Goal: Task Accomplishment & Management: Manage account settings

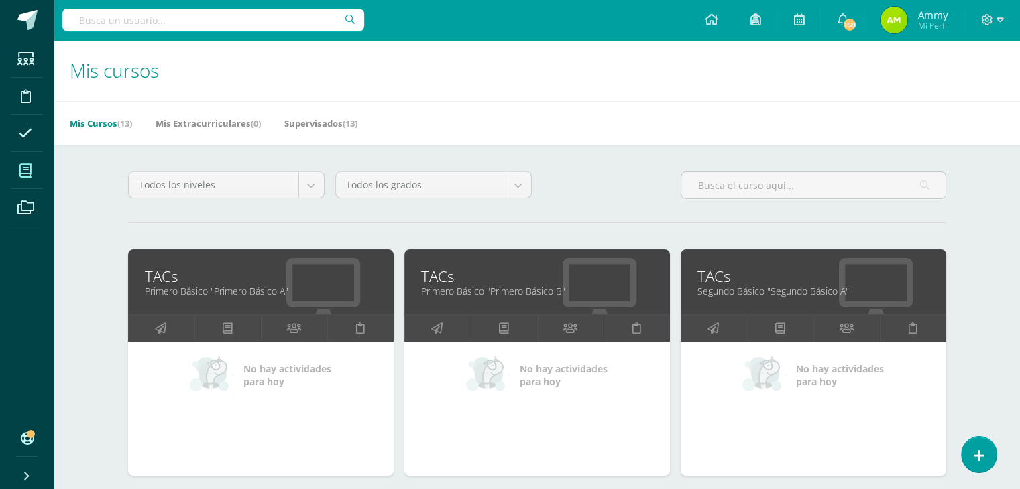
click at [174, 282] on link "TACs" at bounding box center [261, 276] width 232 height 21
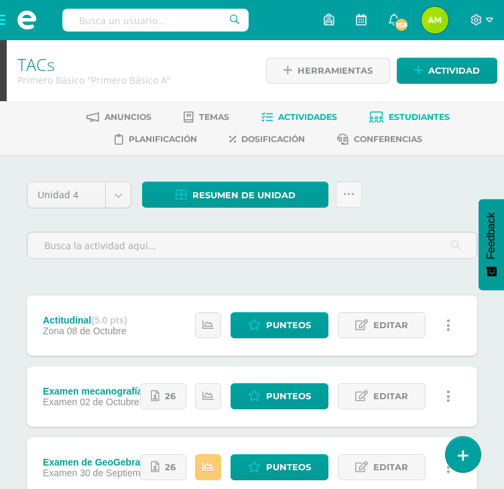
click at [399, 116] on span "Estudiantes" at bounding box center [419, 117] width 61 height 10
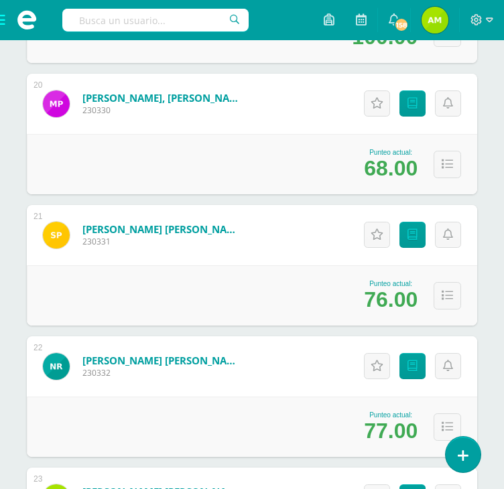
scroll to position [2816, 0]
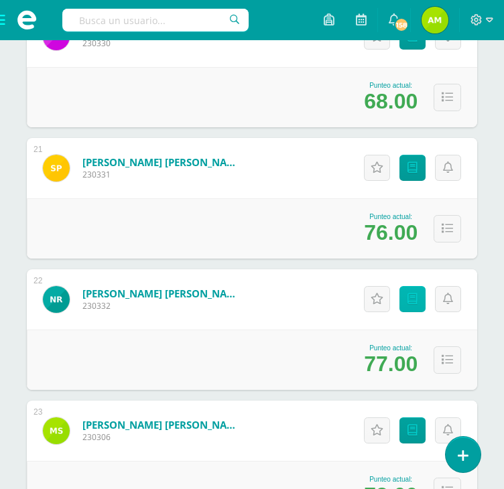
click at [416, 299] on icon at bounding box center [413, 299] width 10 height 11
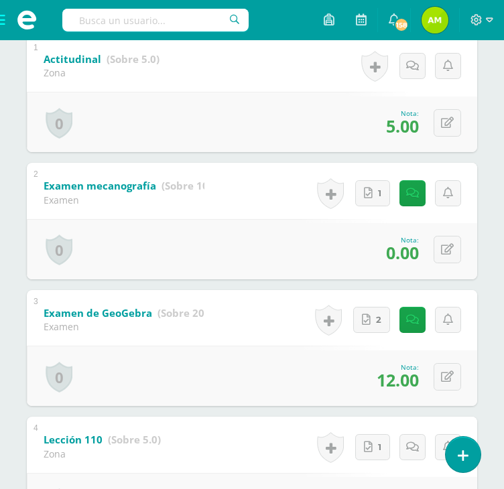
scroll to position [829, 0]
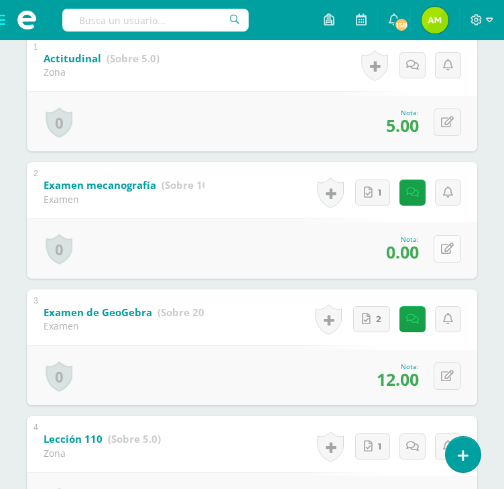
click at [443, 254] on button at bounding box center [447, 248] width 27 height 27
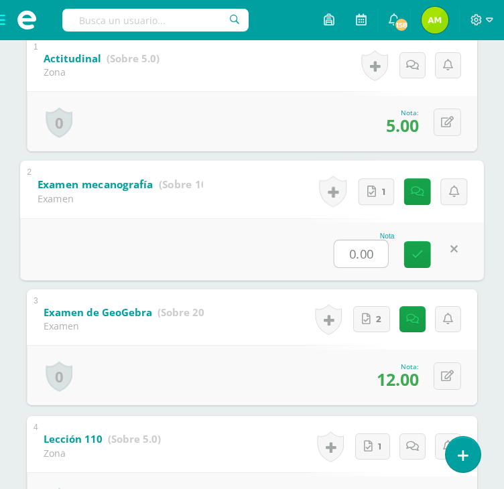
type input "5"
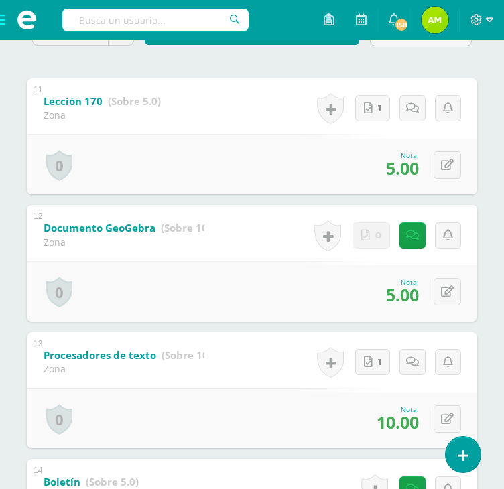
scroll to position [0, 0]
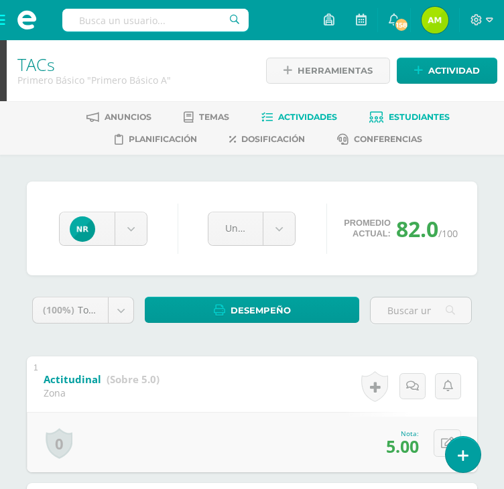
click at [297, 112] on span "Actividades" at bounding box center [307, 117] width 59 height 10
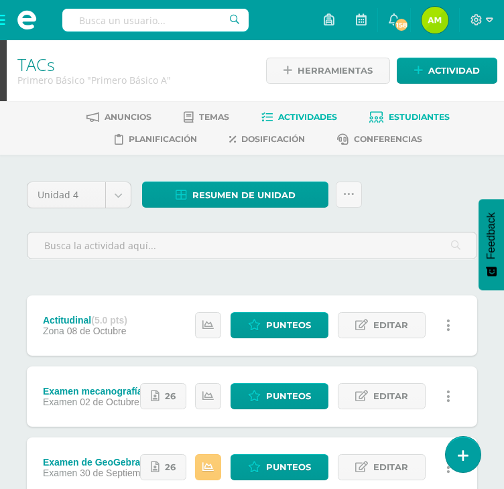
click at [426, 111] on link "Estudiantes" at bounding box center [409, 117] width 80 height 21
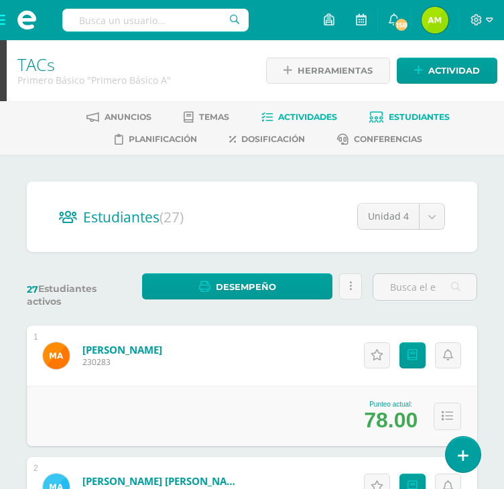
click at [283, 114] on span "Actividades" at bounding box center [307, 117] width 59 height 10
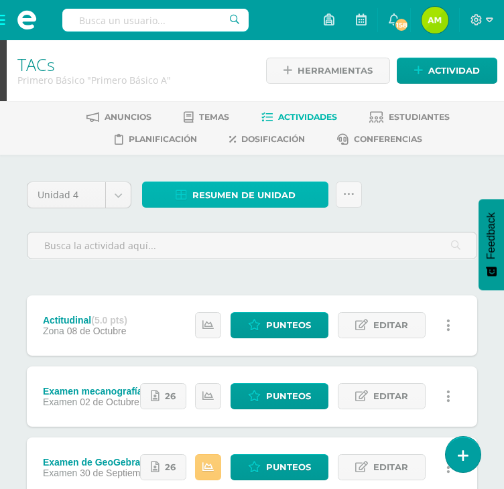
click at [295, 191] on link "Resumen de unidad" at bounding box center [235, 195] width 186 height 26
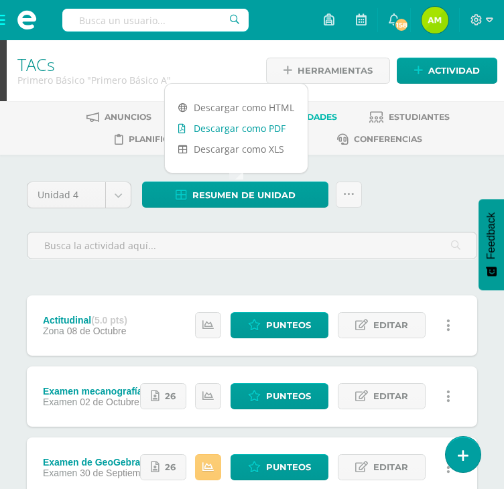
click at [245, 127] on link "Descargar como PDF" at bounding box center [236, 128] width 143 height 21
click at [1, 25] on span at bounding box center [27, 20] width 54 height 40
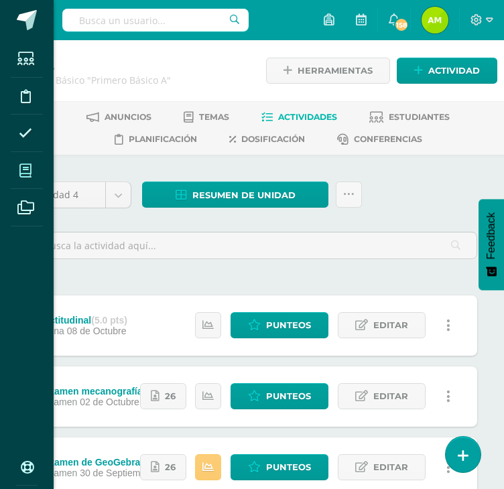
click at [35, 169] on span at bounding box center [26, 171] width 30 height 30
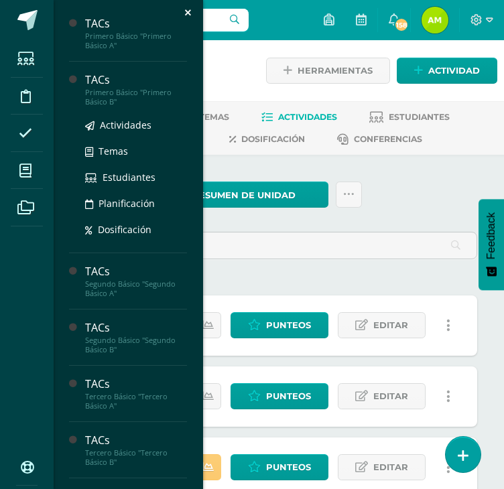
click at [110, 88] on div "Primero Básico "Primero Básico B"" at bounding box center [136, 97] width 102 height 19
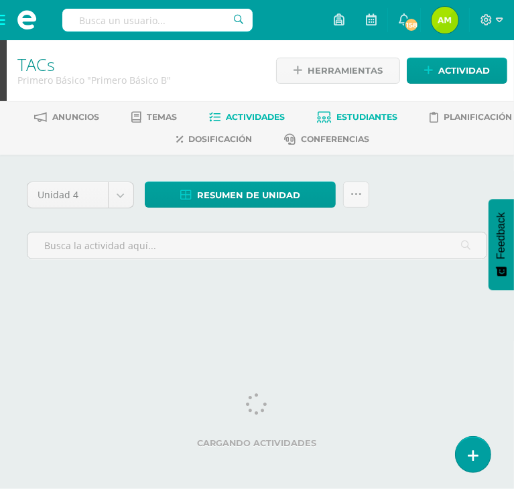
click at [394, 119] on link "Estudiantes" at bounding box center [357, 117] width 80 height 21
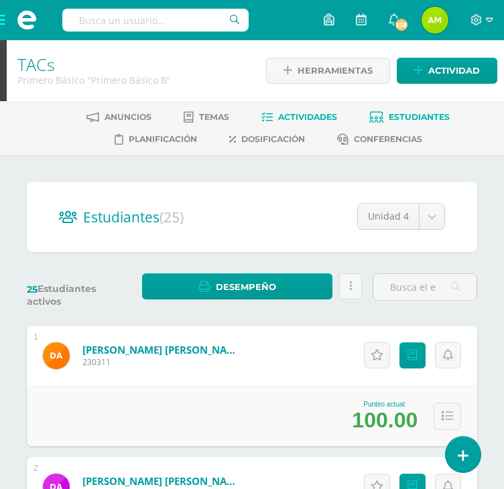
click at [302, 121] on span "Actividades" at bounding box center [307, 117] width 59 height 10
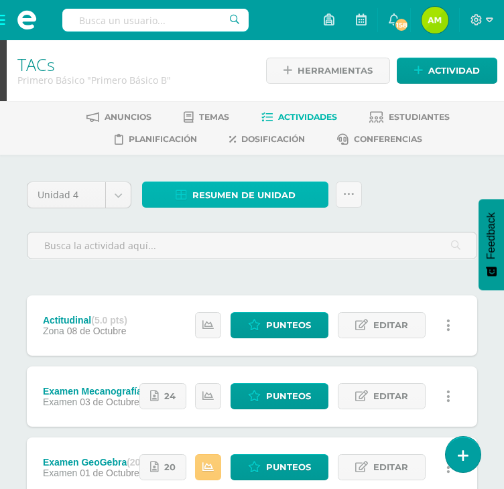
click at [280, 196] on span "Resumen de unidad" at bounding box center [243, 195] width 103 height 25
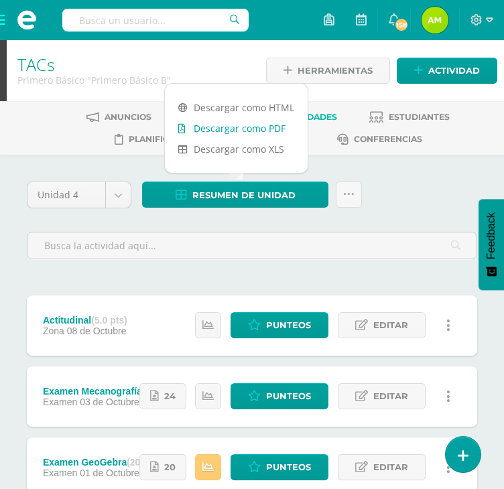
click at [267, 127] on link "Descargar como PDF" at bounding box center [236, 128] width 143 height 21
click at [3, 21] on span at bounding box center [27, 20] width 54 height 40
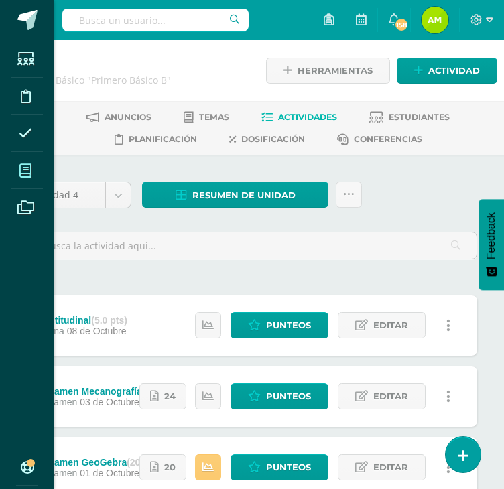
click at [31, 171] on icon at bounding box center [25, 170] width 12 height 13
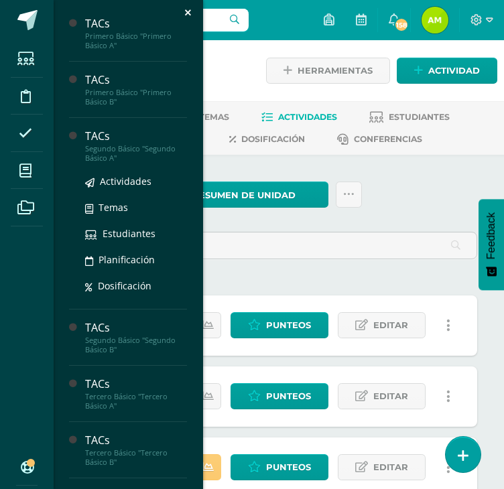
click at [127, 156] on div "Segundo Básico "Segundo Básico A"" at bounding box center [136, 153] width 102 height 19
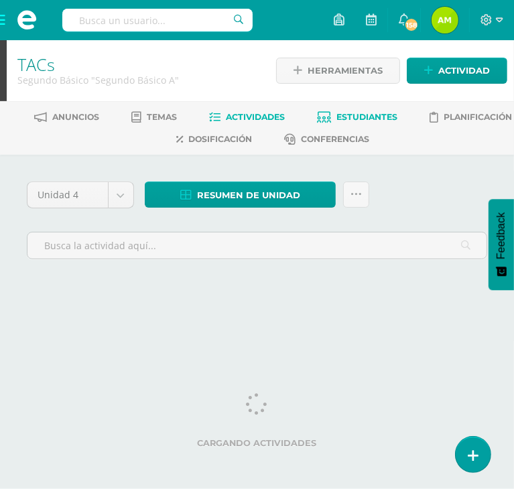
click at [398, 117] on span "Estudiantes" at bounding box center [367, 117] width 61 height 10
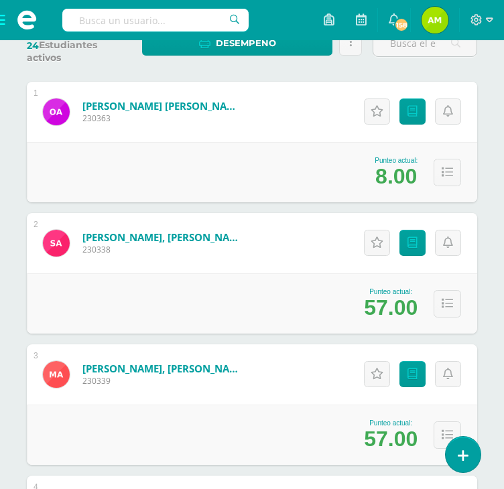
scroll to position [268, 0]
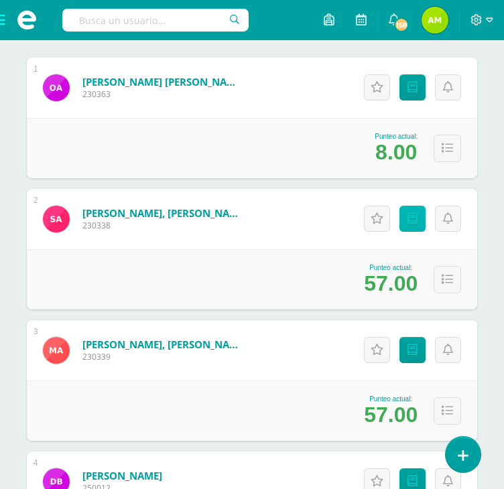
click at [416, 218] on icon at bounding box center [413, 218] width 10 height 11
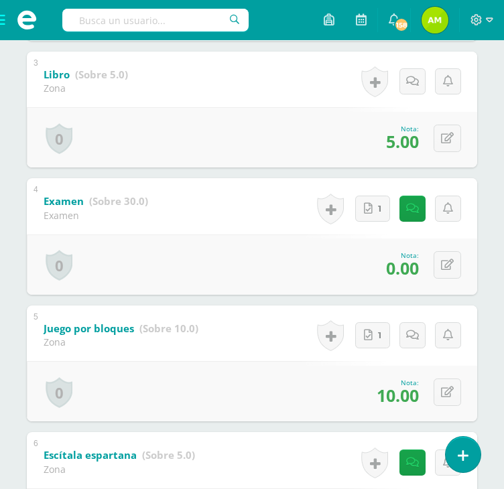
scroll to position [556, 0]
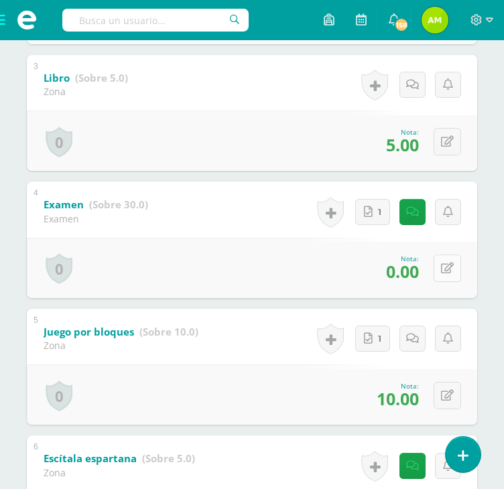
click at [445, 269] on button at bounding box center [447, 268] width 27 height 27
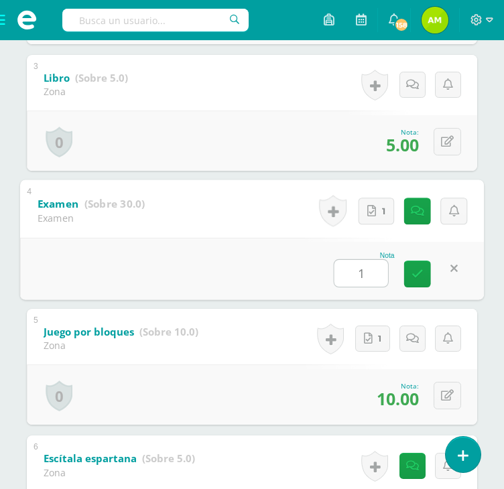
type input "10"
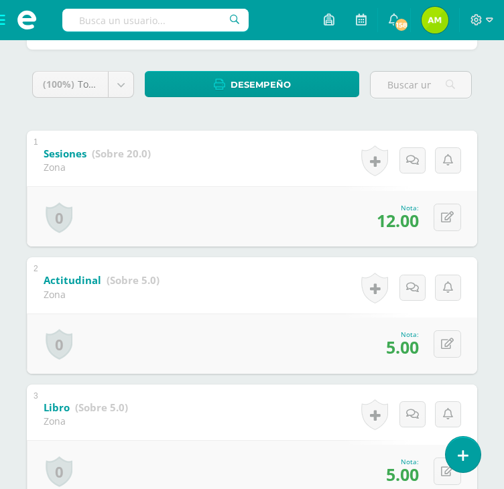
scroll to position [0, 0]
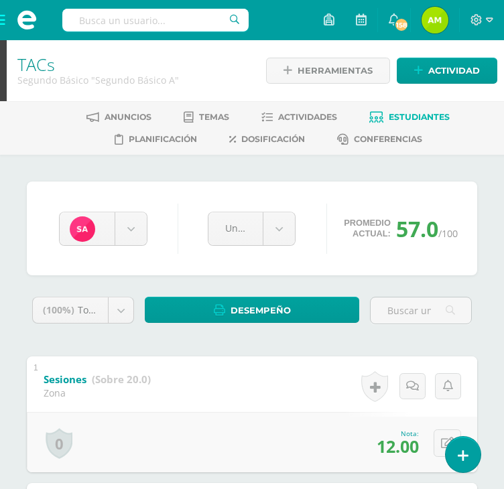
click at [428, 117] on span "Estudiantes" at bounding box center [419, 117] width 61 height 10
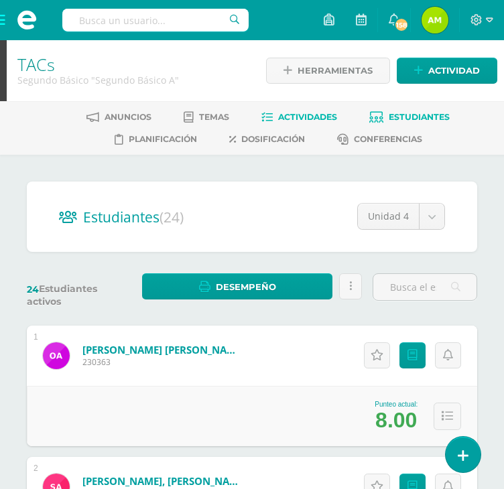
click at [322, 117] on span "Actividades" at bounding box center [307, 117] width 59 height 10
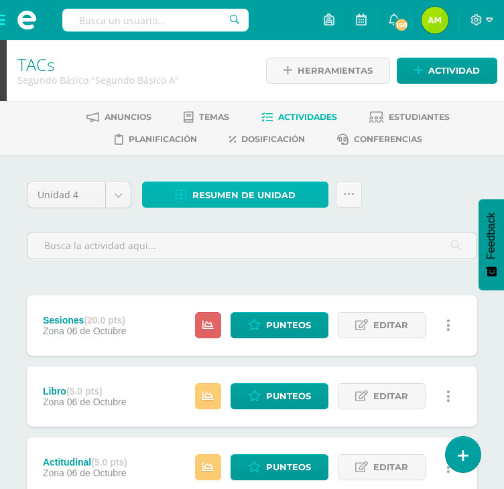
click at [267, 184] on span "Resumen de unidad" at bounding box center [243, 195] width 103 height 25
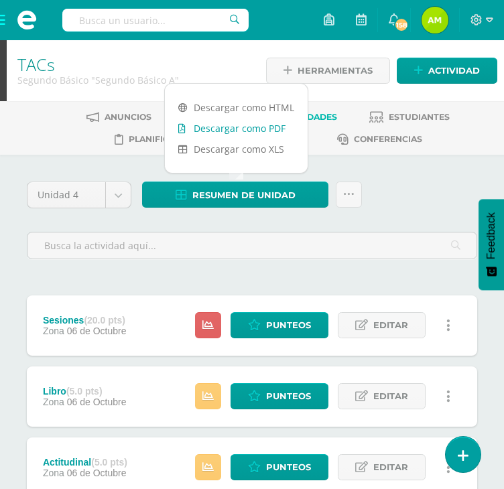
click at [257, 129] on link "Descargar como PDF" at bounding box center [236, 128] width 143 height 21
click at [5, 17] on span at bounding box center [27, 20] width 54 height 40
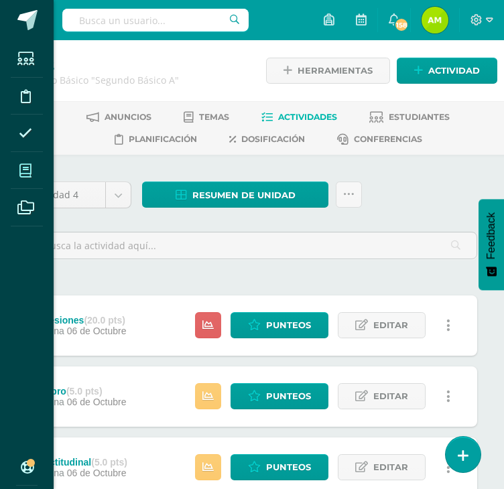
click at [38, 172] on span at bounding box center [26, 171] width 30 height 30
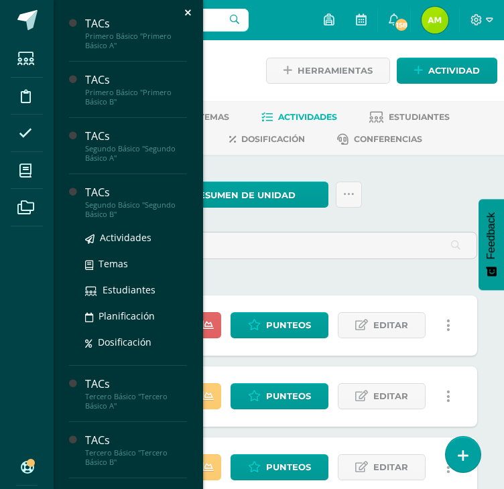
click at [107, 186] on div "TACs" at bounding box center [136, 192] width 102 height 15
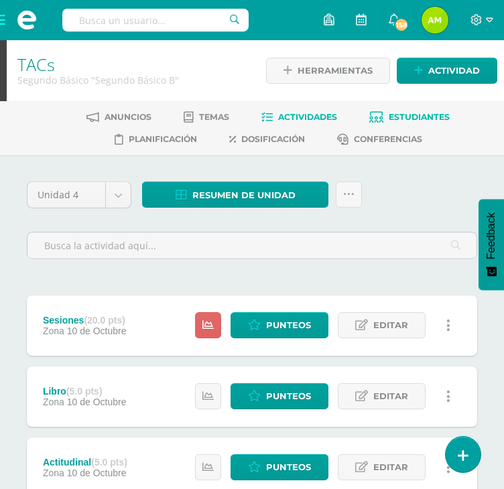
click at [402, 123] on link "Estudiantes" at bounding box center [409, 117] width 80 height 21
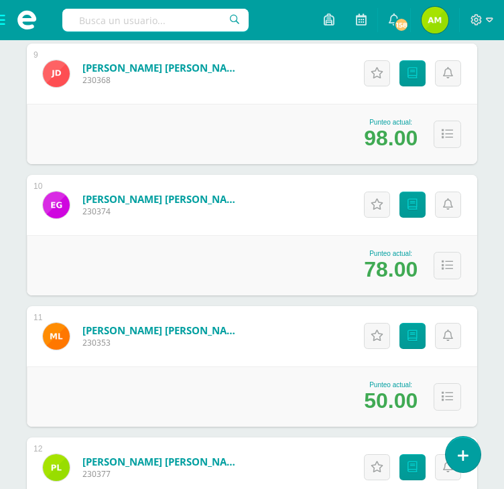
scroll to position [1341, 0]
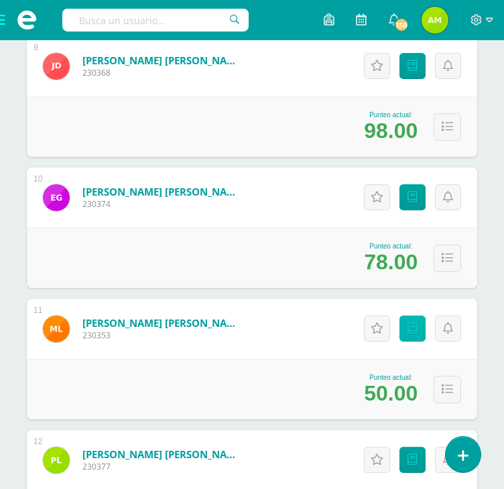
click at [408, 328] on icon at bounding box center [413, 328] width 10 height 11
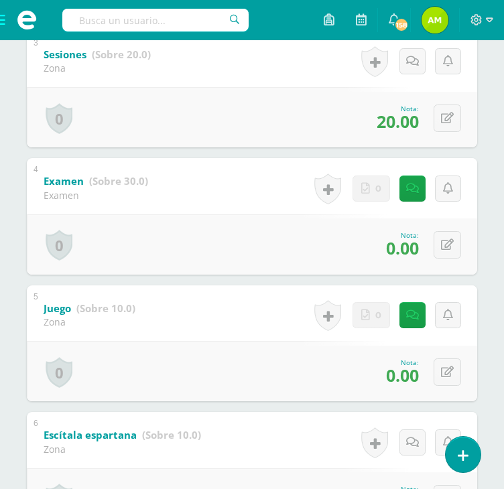
scroll to position [603, 0]
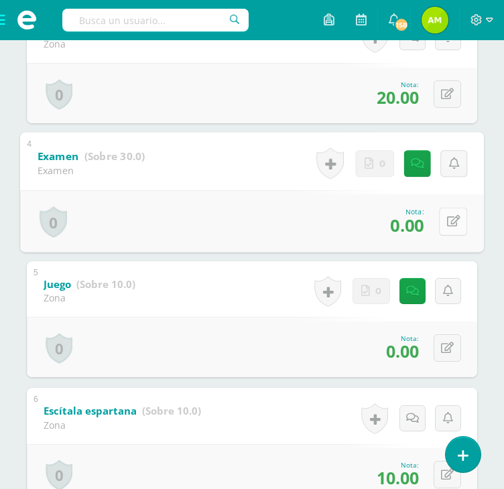
click at [445, 231] on button at bounding box center [453, 222] width 28 height 28
type input "10"
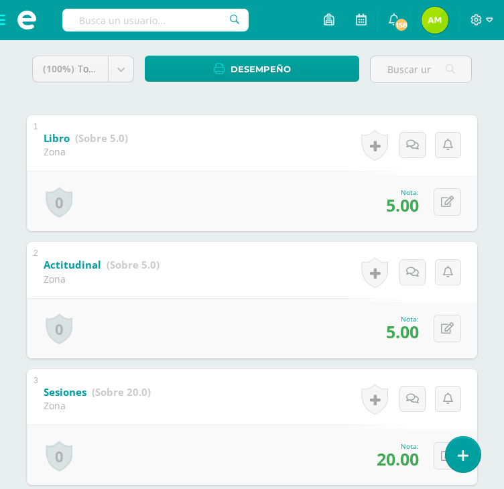
scroll to position [0, 0]
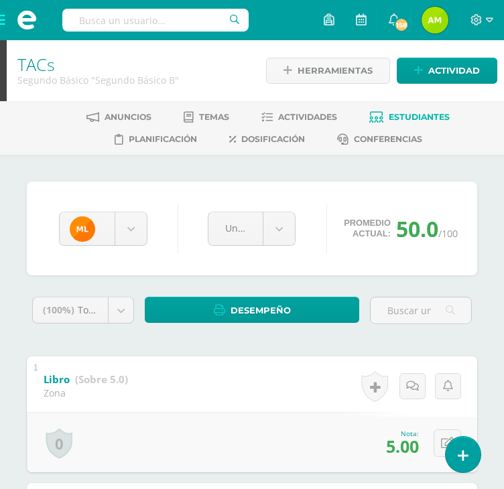
click at [393, 121] on span "Estudiantes" at bounding box center [419, 117] width 61 height 10
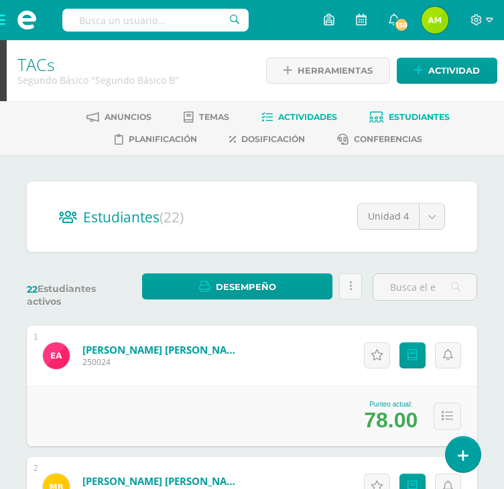
click at [331, 107] on link "Actividades" at bounding box center [299, 117] width 76 height 21
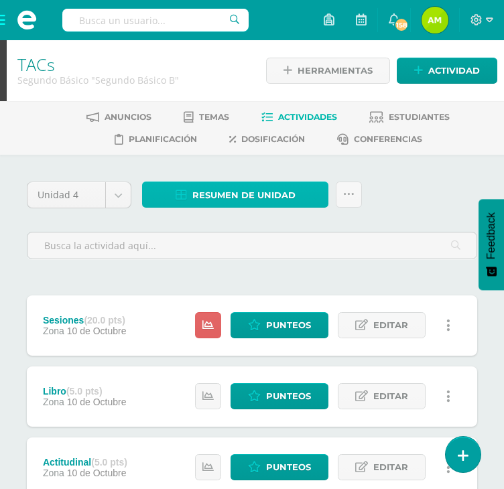
click at [222, 194] on span "Resumen de unidad" at bounding box center [243, 195] width 103 height 25
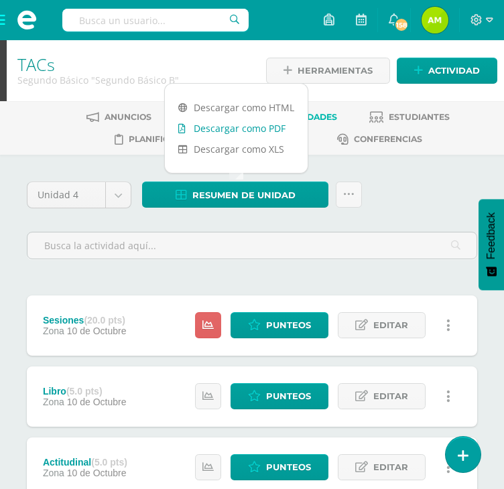
click at [240, 130] on link "Descargar como PDF" at bounding box center [236, 128] width 143 height 21
click at [3, 20] on span at bounding box center [27, 20] width 54 height 40
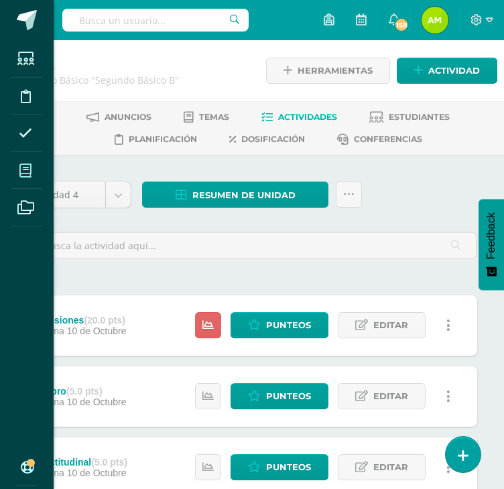
click at [36, 170] on span at bounding box center [26, 171] width 30 height 30
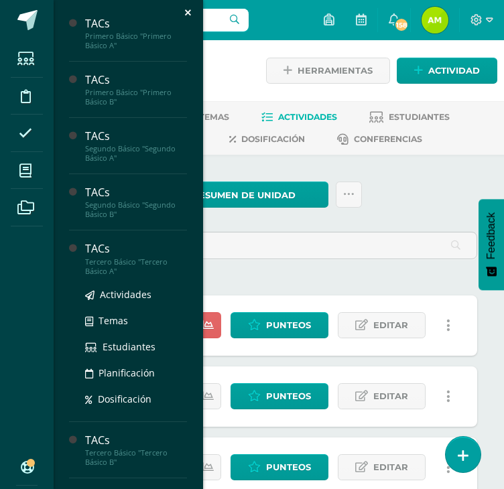
click at [88, 245] on div "TACs" at bounding box center [136, 248] width 102 height 15
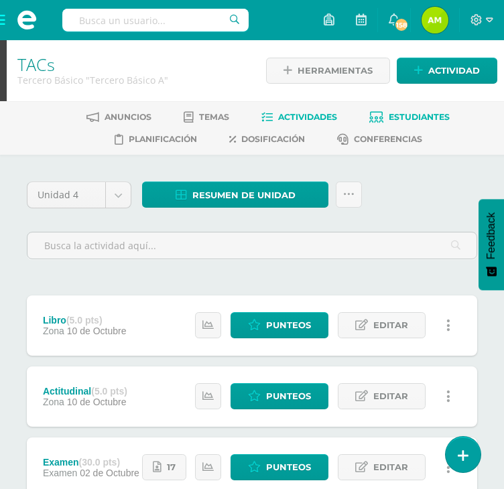
click at [377, 121] on icon at bounding box center [376, 117] width 14 height 11
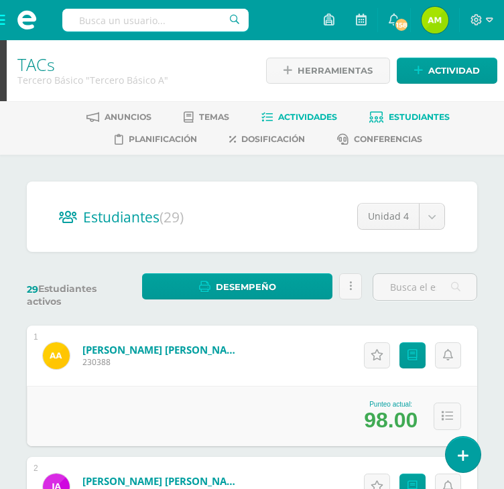
click at [287, 115] on span "Actividades" at bounding box center [307, 117] width 59 height 10
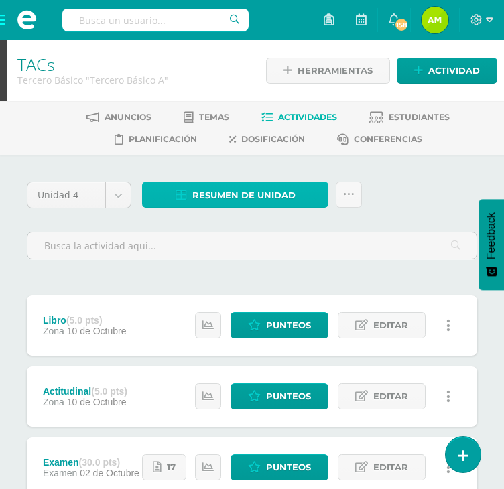
click at [222, 198] on span "Resumen de unidad" at bounding box center [243, 195] width 103 height 25
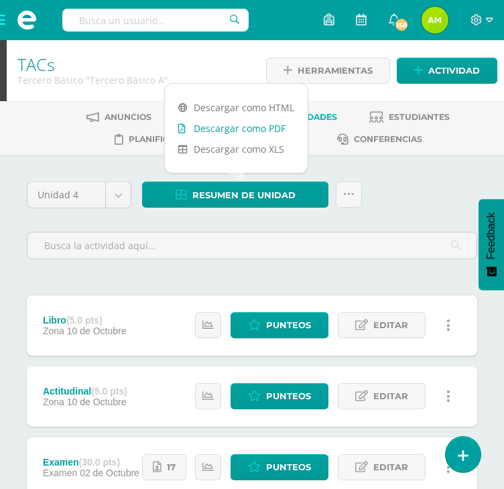
click at [265, 129] on link "Descargar como PDF" at bounding box center [236, 128] width 143 height 21
click at [3, 17] on span at bounding box center [27, 20] width 54 height 40
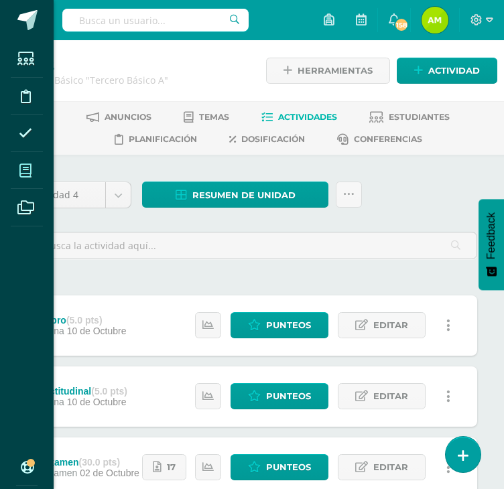
click at [20, 164] on icon at bounding box center [25, 170] width 12 height 13
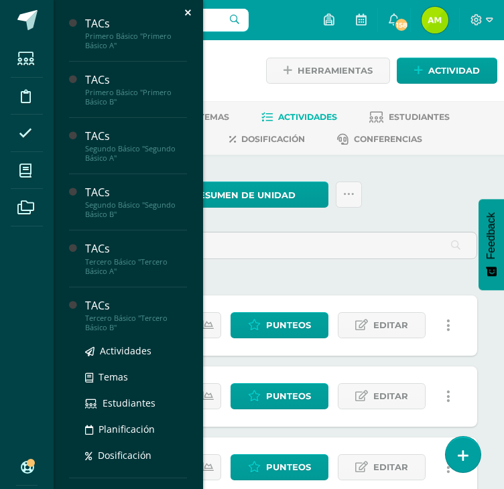
click at [115, 306] on div "TACs" at bounding box center [136, 305] width 102 height 15
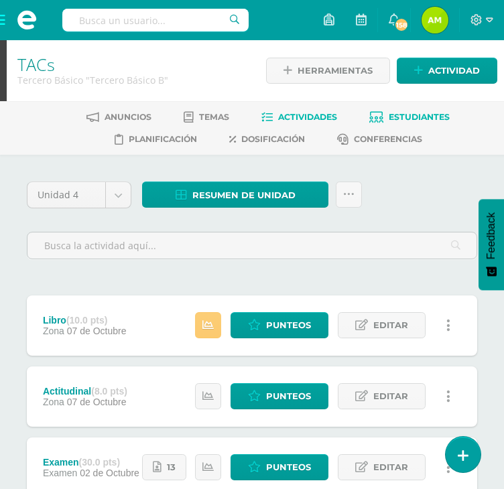
click at [434, 119] on span "Estudiantes" at bounding box center [419, 117] width 61 height 10
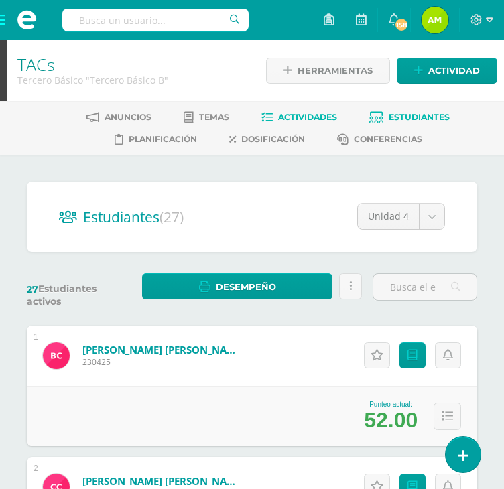
click at [311, 115] on span "Actividades" at bounding box center [307, 117] width 59 height 10
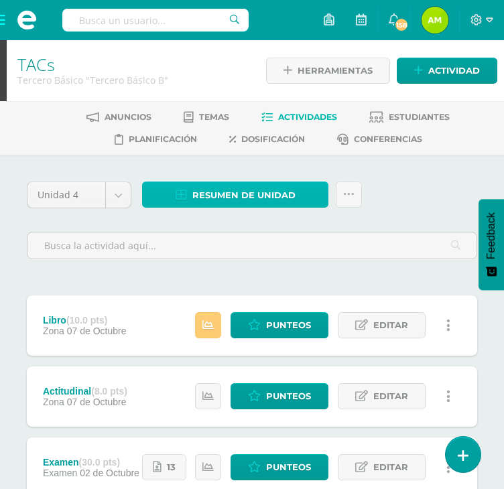
click at [244, 194] on span "Resumen de unidad" at bounding box center [243, 195] width 103 height 25
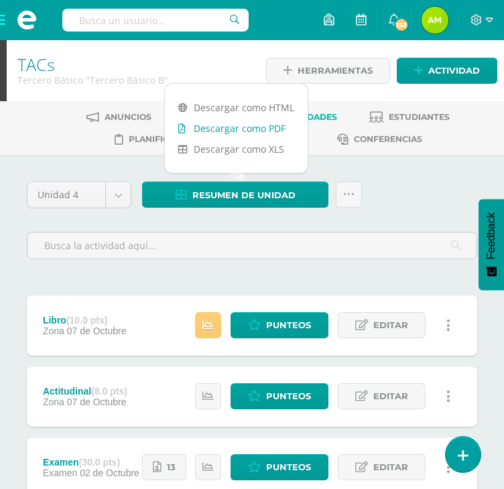
click at [238, 125] on link "Descargar como PDF" at bounding box center [236, 128] width 143 height 21
click at [1, 19] on span at bounding box center [27, 20] width 54 height 40
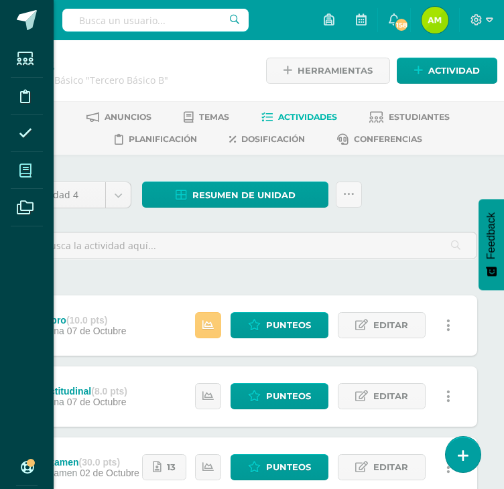
click at [27, 170] on icon at bounding box center [25, 170] width 12 height 13
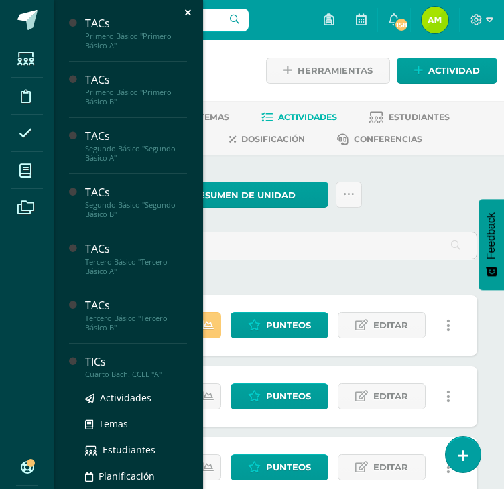
click at [107, 347] on div "TICs Cuarto Bach. CCLL "A" Actividades Temas Estudiantes Planificación Dosifica…" at bounding box center [128, 435] width 118 height 182
click at [101, 370] on div "Cuarto Bach. CCLL "A"" at bounding box center [136, 374] width 102 height 9
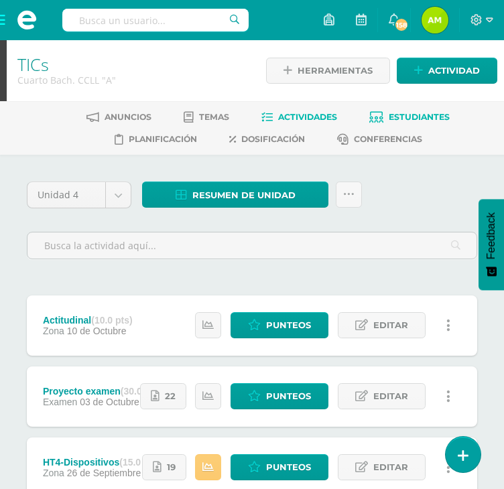
click at [400, 122] on link "Estudiantes" at bounding box center [409, 117] width 80 height 21
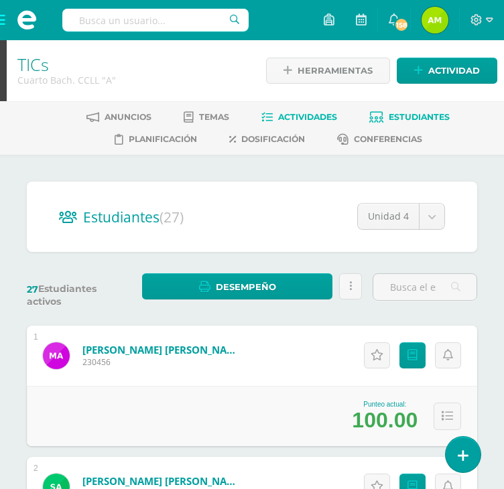
click at [288, 123] on link "Actividades" at bounding box center [299, 117] width 76 height 21
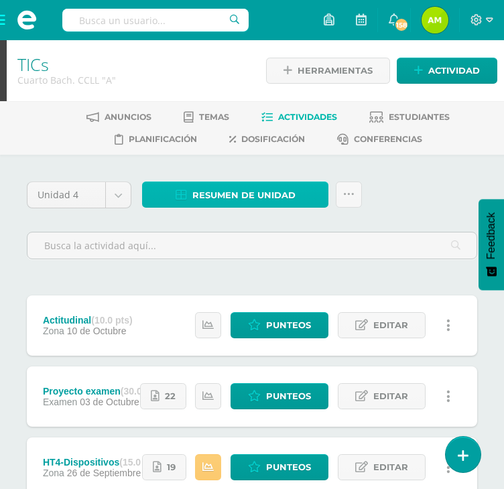
click at [257, 195] on span "Resumen de unidad" at bounding box center [243, 195] width 103 height 25
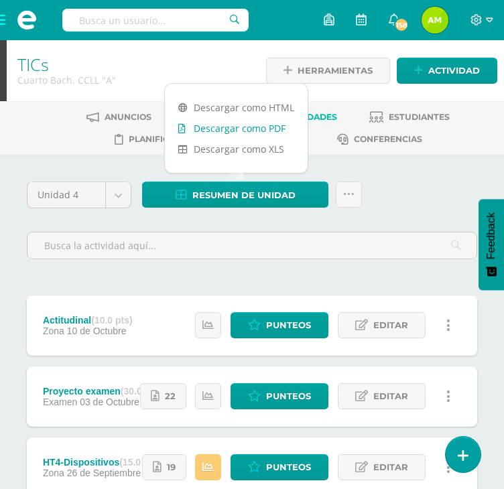
click at [236, 127] on link "Descargar como PDF" at bounding box center [236, 128] width 143 height 21
click at [1, 24] on span at bounding box center [27, 20] width 54 height 40
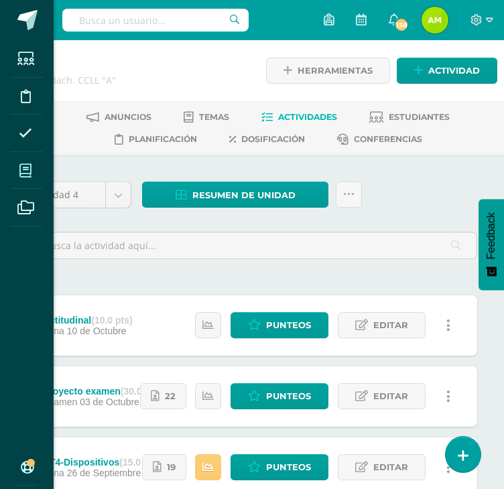
click at [23, 175] on icon at bounding box center [25, 170] width 12 height 13
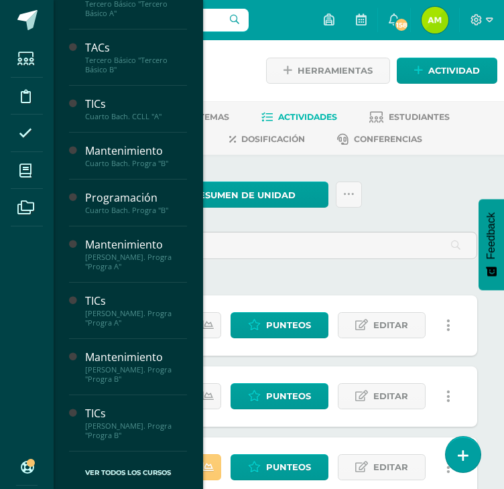
scroll to position [257, 0]
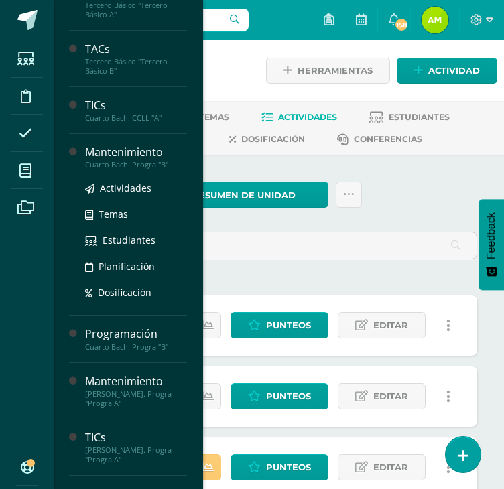
click at [96, 160] on div "Cuarto Bach. Progra "B"" at bounding box center [136, 164] width 102 height 9
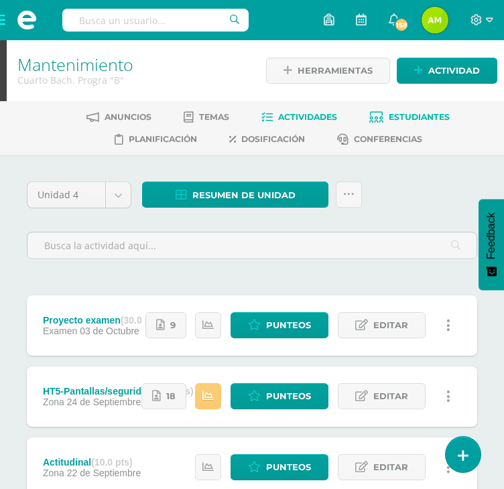
click at [400, 123] on link "Estudiantes" at bounding box center [409, 117] width 80 height 21
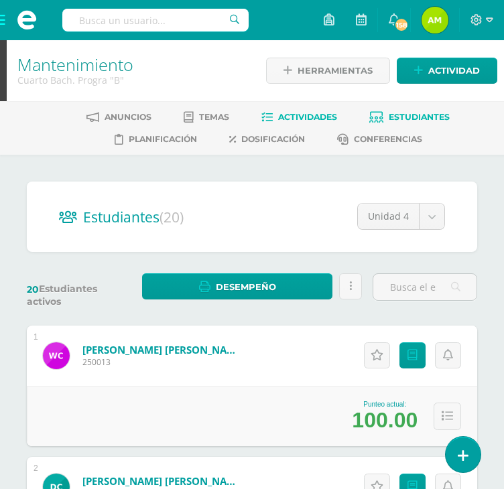
click at [303, 112] on span "Actividades" at bounding box center [307, 117] width 59 height 10
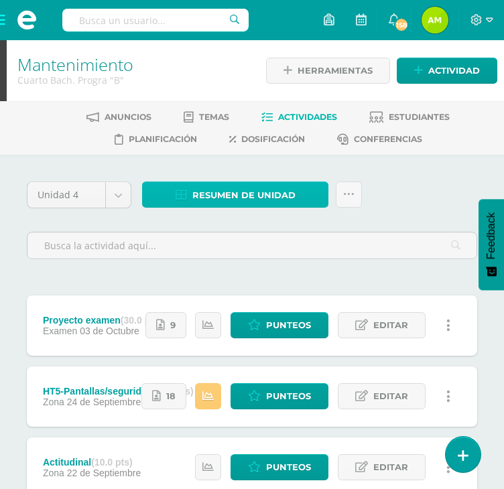
click at [196, 190] on span "Resumen de unidad" at bounding box center [243, 195] width 103 height 25
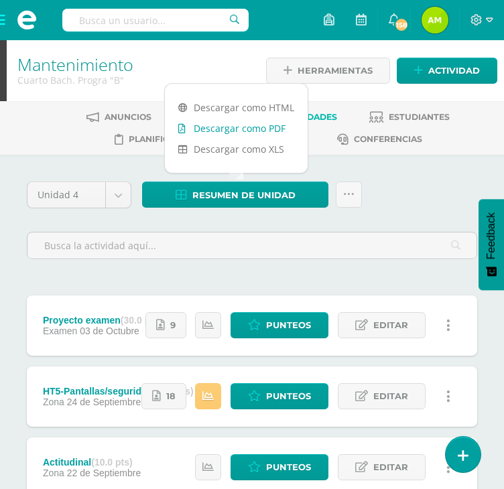
click at [243, 133] on link "Descargar como PDF" at bounding box center [236, 128] width 143 height 21
click at [5, 25] on span at bounding box center [27, 20] width 54 height 40
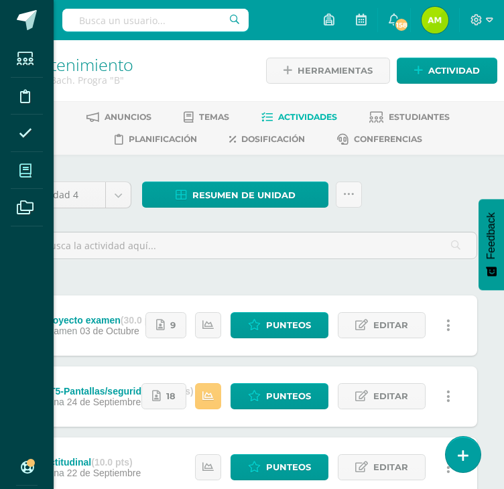
click at [19, 178] on span at bounding box center [26, 171] width 30 height 30
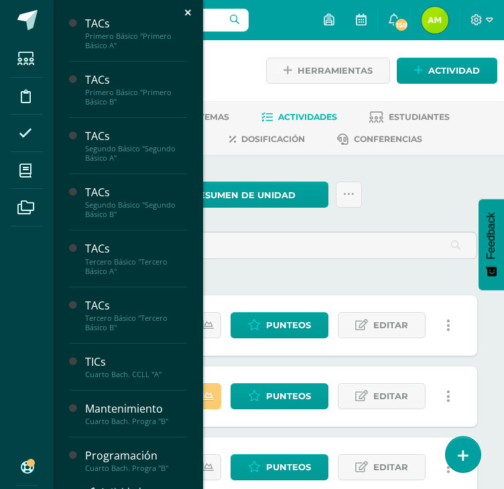
click at [97, 461] on div "Programación" at bounding box center [136, 456] width 102 height 15
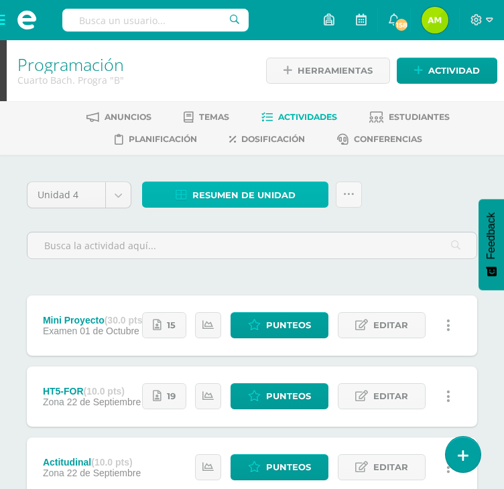
click at [272, 194] on span "Resumen de unidad" at bounding box center [243, 195] width 103 height 25
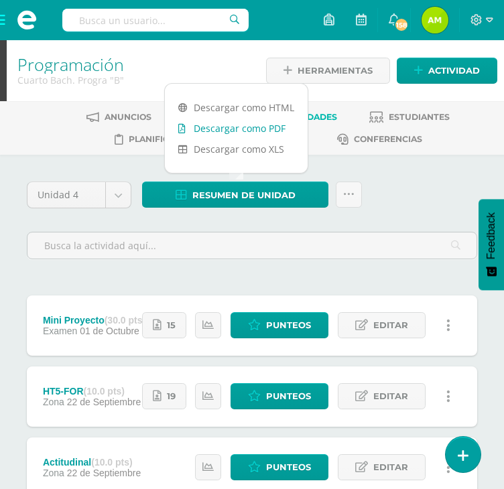
click at [252, 120] on link "Descargar como PDF" at bounding box center [236, 128] width 143 height 21
click at [403, 120] on span "Estudiantes" at bounding box center [419, 117] width 61 height 10
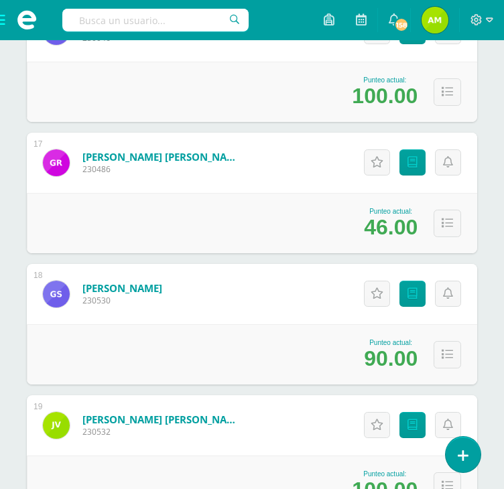
scroll to position [2537, 0]
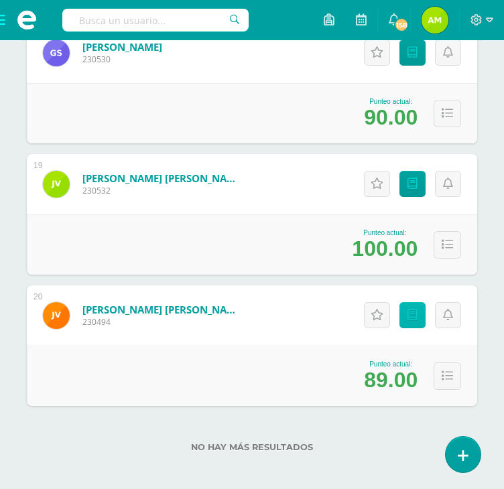
click at [414, 318] on icon at bounding box center [413, 315] width 10 height 11
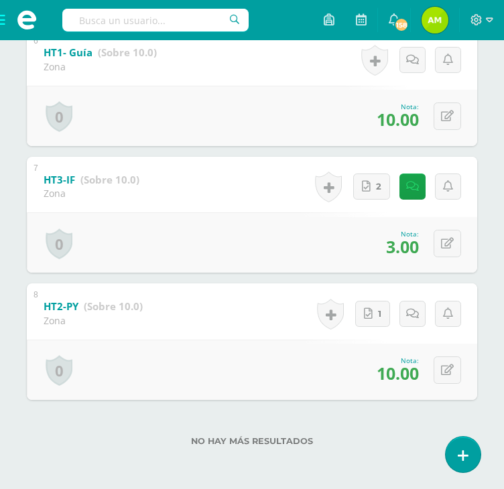
scroll to position [965, 0]
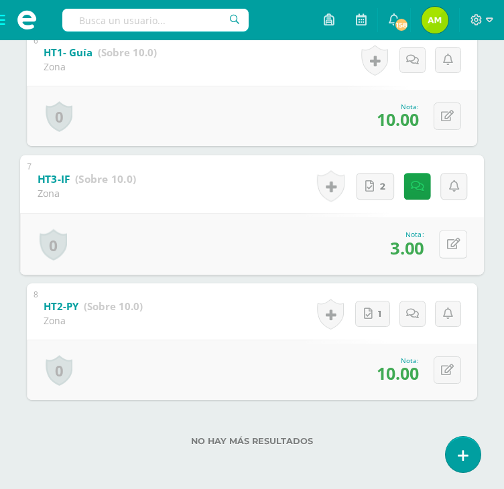
click at [440, 244] on button at bounding box center [453, 244] width 28 height 28
type input "10"
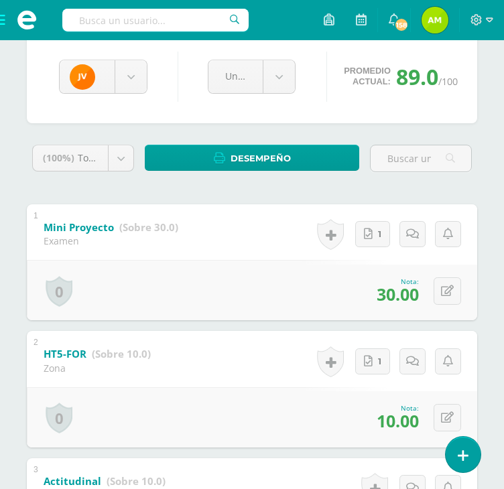
scroll to position [0, 0]
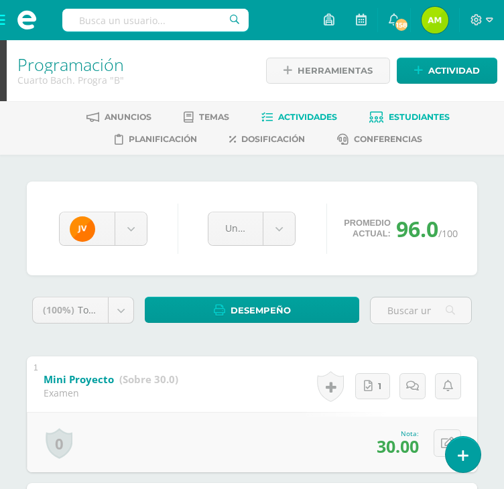
click at [298, 118] on span "Actividades" at bounding box center [307, 117] width 59 height 10
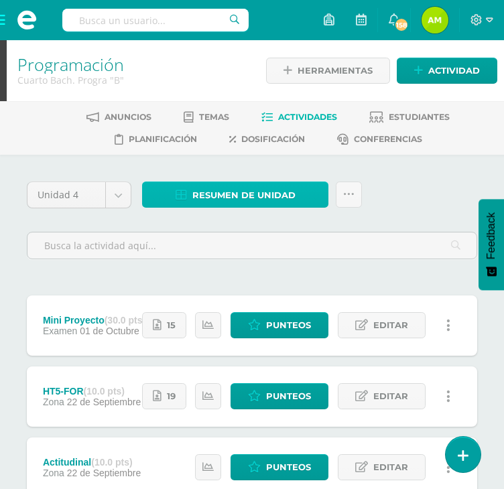
click at [213, 186] on span "Resumen de unidad" at bounding box center [243, 195] width 103 height 25
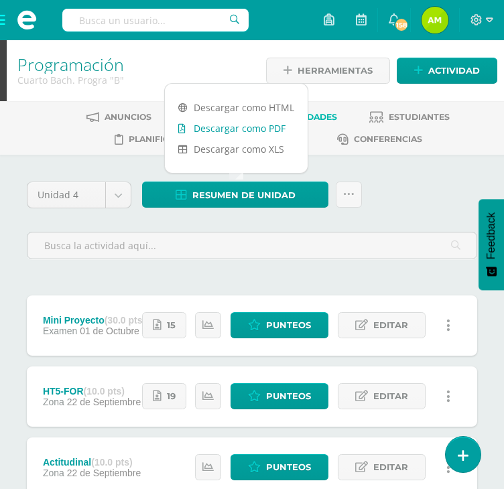
click at [247, 131] on link "Descargar como PDF" at bounding box center [236, 128] width 143 height 21
